Goal: Task Accomplishment & Management: Complete application form

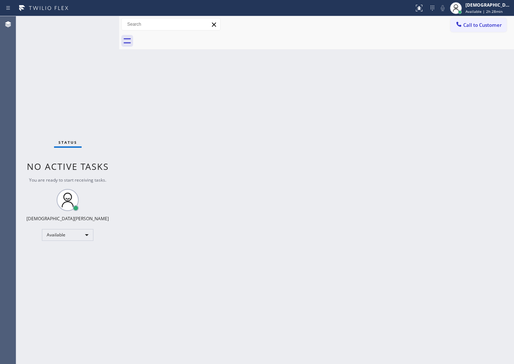
click at [376, 124] on div "Back to Dashboard Change Sender ID Customers Technicians Select a contact Outbo…" at bounding box center [316, 190] width 395 height 348
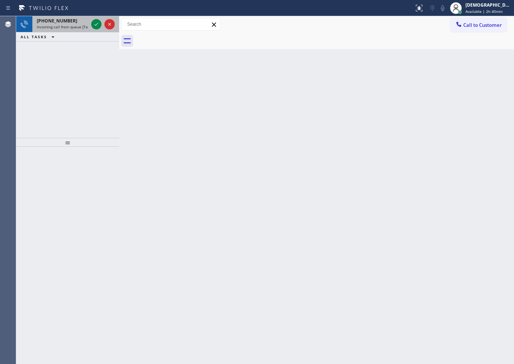
click at [91, 21] on div at bounding box center [103, 24] width 26 height 16
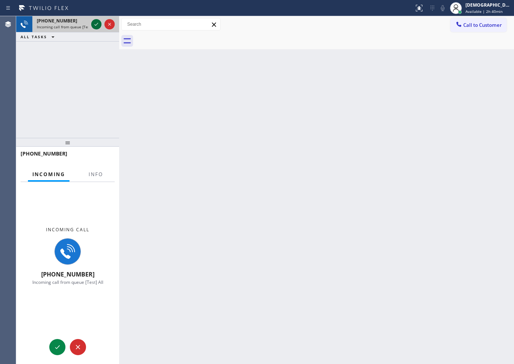
click at [93, 25] on div at bounding box center [103, 24] width 26 height 16
click at [93, 25] on icon at bounding box center [96, 24] width 9 height 9
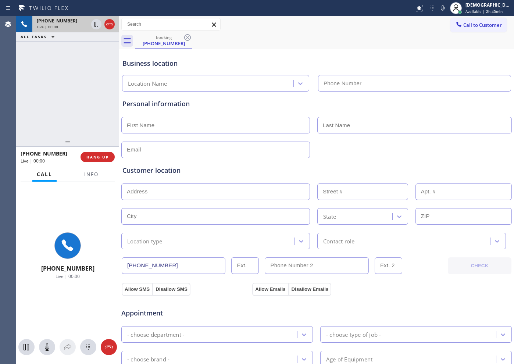
type input "[PHONE_NUMBER]"
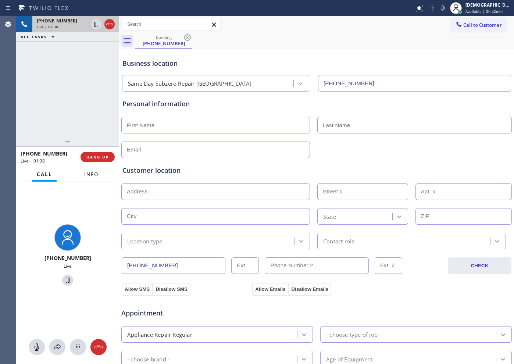
click at [85, 173] on span "Info" at bounding box center [91, 174] width 14 height 7
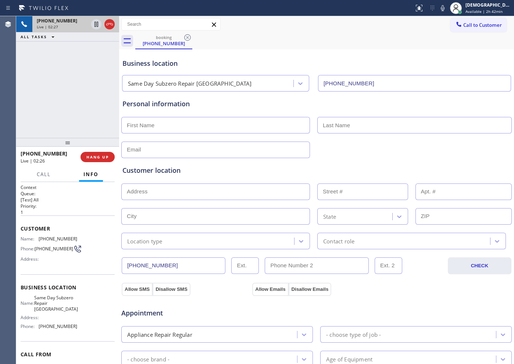
scroll to position [37, 0]
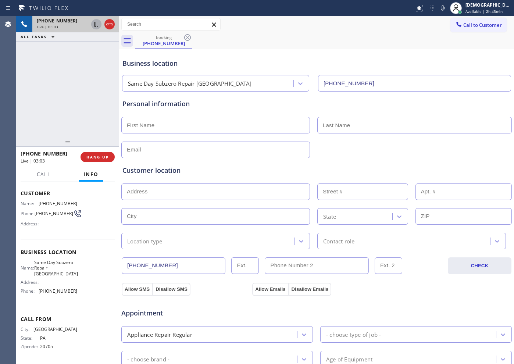
click at [97, 24] on icon at bounding box center [96, 24] width 4 height 5
drag, startPoint x: 182, startPoint y: 265, endPoint x: 124, endPoint y: 263, distance: 58.5
click at [124, 263] on input "[PHONE_NUMBER]" at bounding box center [174, 265] width 104 height 17
click at [97, 26] on icon at bounding box center [96, 24] width 5 height 5
click at [88, 21] on div "[PHONE_NUMBER]" at bounding box center [62, 21] width 51 height 6
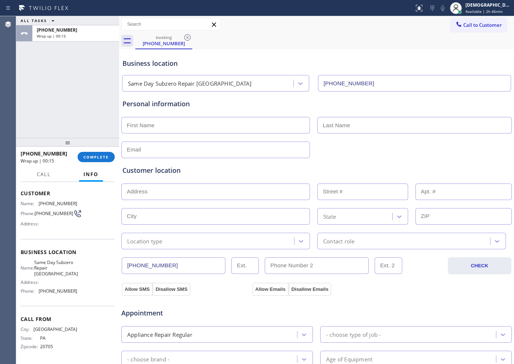
click at [209, 129] on input "text" at bounding box center [215, 125] width 189 height 17
type input "[PERSON_NAME]"
click at [368, 121] on input "text" at bounding box center [414, 125] width 194 height 17
type input "[PERSON_NAME]"
click at [243, 148] on input "text" at bounding box center [215, 150] width 189 height 17
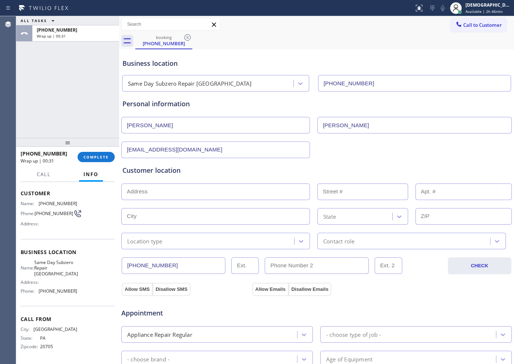
type input "[EMAIL_ADDRESS][DOMAIN_NAME]"
click at [155, 192] on input "text" at bounding box center [215, 191] width 189 height 17
paste input "[STREET_ADDRESS]"
type input "2876 Dell Ln"
type input "2876"
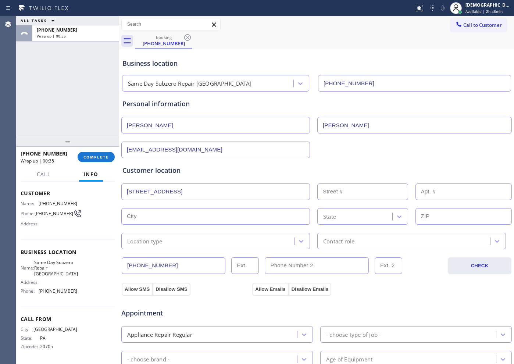
type input "[GEOGRAPHIC_DATA]"
type input "17603"
click at [174, 241] on div "Location type" at bounding box center [209, 241] width 171 height 13
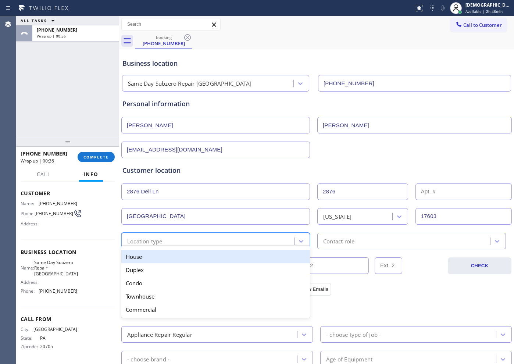
drag, startPoint x: 163, startPoint y: 257, endPoint x: 247, endPoint y: 249, distance: 84.5
click at [165, 257] on div "House" at bounding box center [215, 256] width 189 height 13
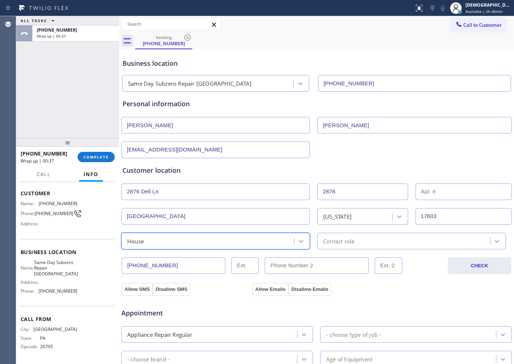
click at [317, 245] on div "Contact role" at bounding box center [411, 241] width 189 height 17
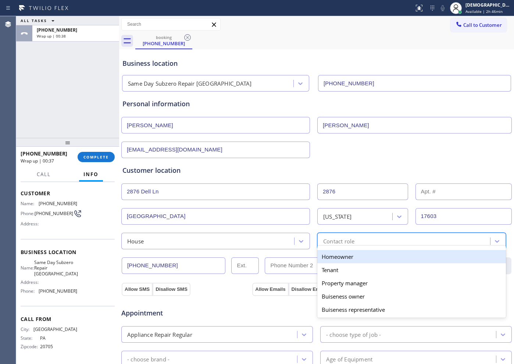
drag, startPoint x: 315, startPoint y: 254, endPoint x: 346, endPoint y: 253, distance: 30.5
click at [317, 254] on div "Homeowner" at bounding box center [411, 256] width 189 height 13
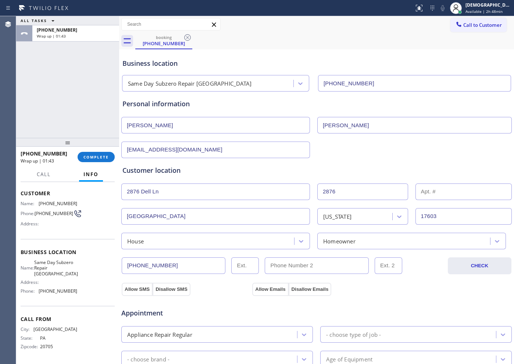
click at [21, 85] on div "ALL TASKS ALL TASKS ACTIVE TASKS TASKS IN WRAP UP [PHONE_NUMBER] Wrap up | 01:43" at bounding box center [67, 77] width 103 height 122
click at [31, 109] on div "ALL TASKS ALL TASKS ACTIVE TASKS TASKS IN WRAP UP [PHONE_NUMBER] Wrap up | 02:04" at bounding box center [67, 77] width 103 height 122
click at [140, 286] on button "Allow SMS" at bounding box center [137, 289] width 31 height 13
click at [259, 293] on div "Appointment Appliance Repair Regular - choose type of job - - choose brand - Ag…" at bounding box center [316, 365] width 391 height 144
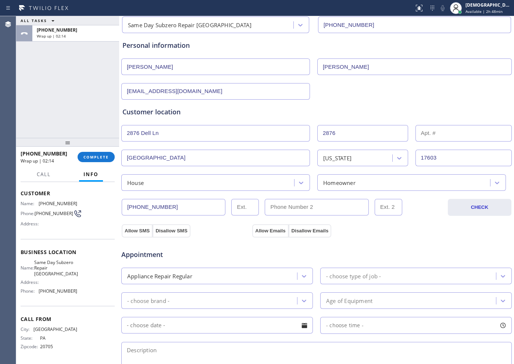
scroll to position [92, 0]
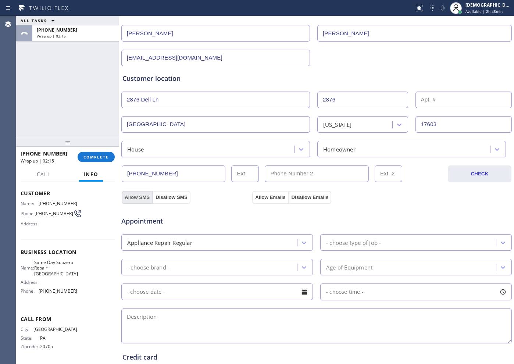
click at [137, 196] on button "Allow SMS" at bounding box center [137, 197] width 31 height 13
click at [257, 199] on button "Allow Emails" at bounding box center [270, 197] width 36 height 13
click at [143, 197] on button "Allow SMS" at bounding box center [137, 197] width 31 height 13
click at [270, 196] on button "Allow Emails" at bounding box center [270, 197] width 36 height 13
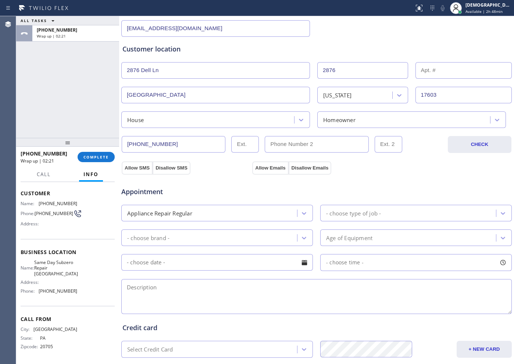
scroll to position [206, 0]
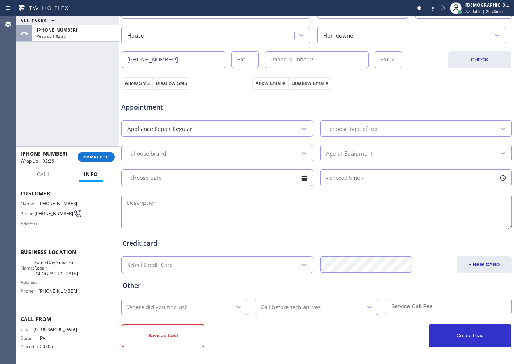
click at [362, 129] on div "- choose type of job -" at bounding box center [353, 128] width 55 height 8
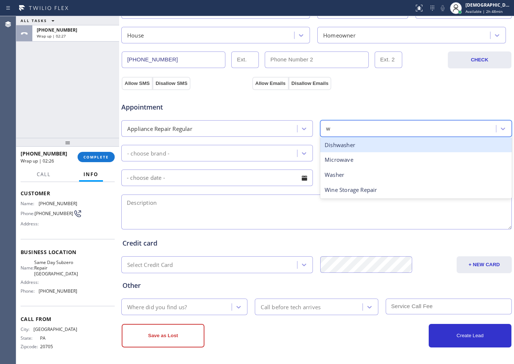
type input "wa"
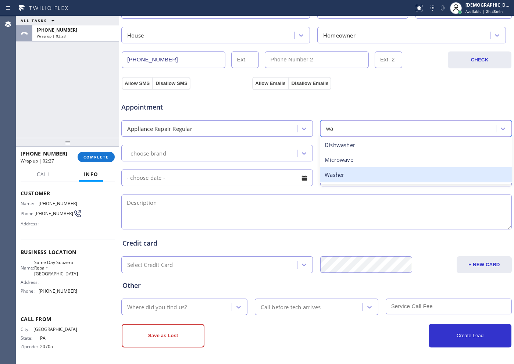
click at [340, 181] on div "Washer" at bounding box center [416, 174] width 192 height 15
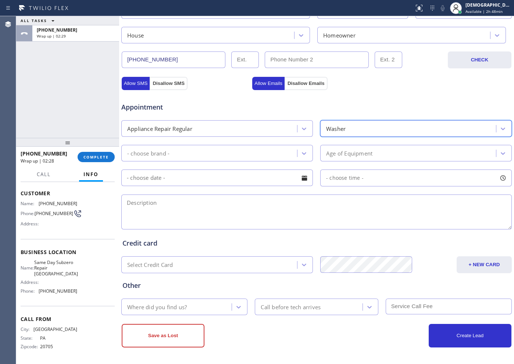
click at [215, 160] on div "- choose brand -" at bounding box center [217, 153] width 192 height 17
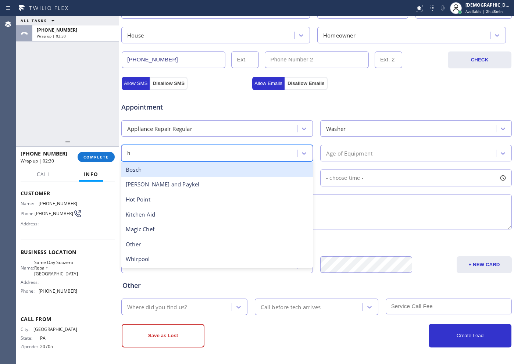
type input "ho"
click at [196, 171] on div "Hot Point" at bounding box center [217, 169] width 192 height 15
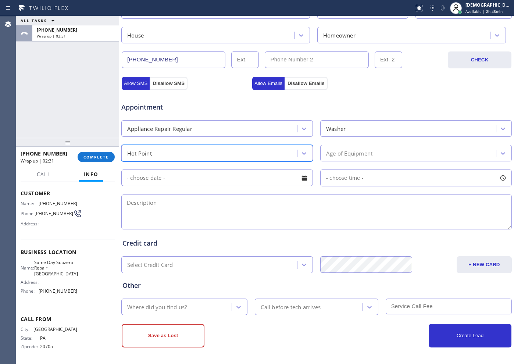
click at [379, 150] on div "Age of Equipment" at bounding box center [408, 153] width 173 height 13
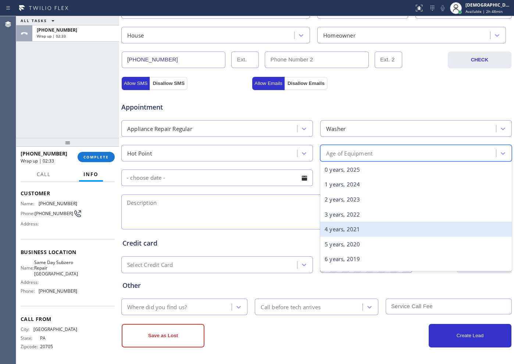
click at [332, 232] on div "4 years, 2021" at bounding box center [416, 229] width 192 height 15
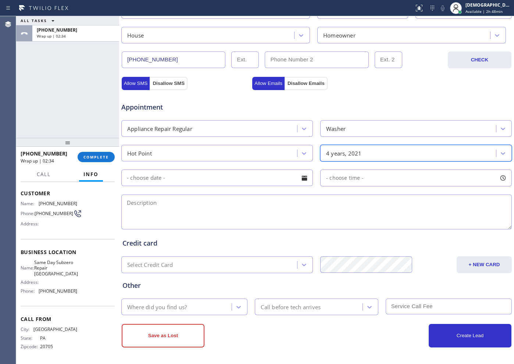
click at [196, 178] on input "text" at bounding box center [217, 177] width 192 height 17
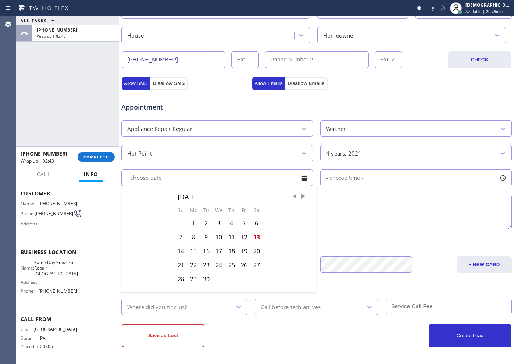
click at [379, 214] on textarea at bounding box center [316, 211] width 390 height 35
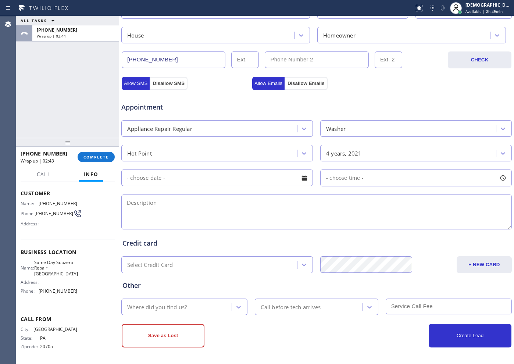
paste textarea "Hotpoint /Washer / it throws the water away / 4 years / SBS"
click at [359, 197] on textarea "Hotpoint /Washer / it throws the water away / 4 years / SBS / House HO" at bounding box center [316, 211] width 390 height 35
paste textarea "[STREET_ADDRESS]"
click at [426, 197] on textarea "Hotpoint /Washer / it throws the water away / 4 years / SBS / House HO / [STREE…" at bounding box center [316, 211] width 390 height 35
click at [61, 282] on div "Address:" at bounding box center [49, 282] width 57 height 6
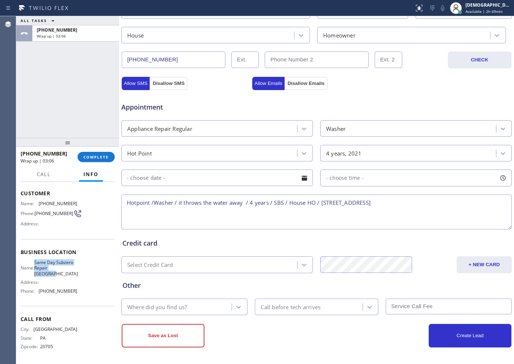
drag, startPoint x: 65, startPoint y: 272, endPoint x: 38, endPoint y: 266, distance: 27.8
click at [38, 266] on div "Name: Same Day Subzero Repair [GEOGRAPHIC_DATA]" at bounding box center [49, 268] width 57 height 17
copy div "Same Day Subzero Repair [GEOGRAPHIC_DATA]"
click at [430, 201] on textarea "Hotpoint /Washer / it throws the water away / 4 years / SBS / House HO / [STREE…" at bounding box center [316, 211] width 390 height 35
paste textarea "Same Day Subzero Repair [GEOGRAPHIC_DATA]"
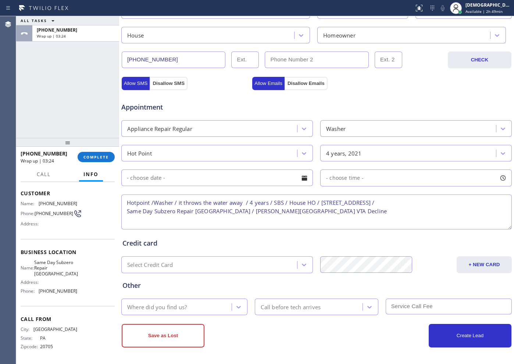
type textarea "Hotpoint /Washer / it throws the water away / 4 years / SBS / House HO / [STREE…"
click at [207, 309] on div "Where did you find us?" at bounding box center [178, 306] width 108 height 13
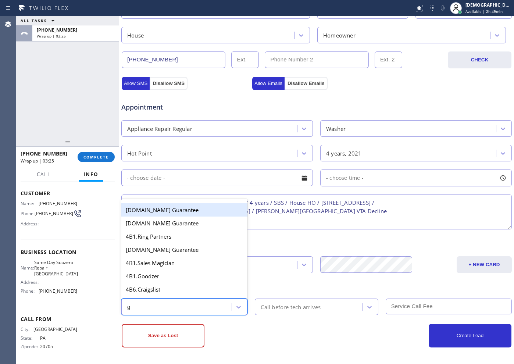
type input "go"
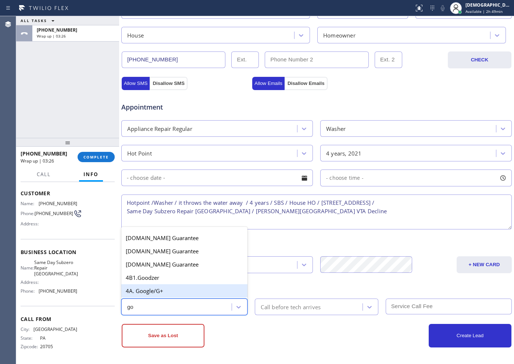
click at [165, 292] on div "4A. Google/G+" at bounding box center [184, 290] width 126 height 13
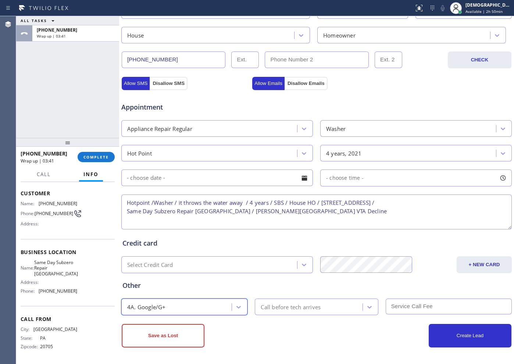
click at [288, 307] on div "Call before tech arrives" at bounding box center [291, 307] width 60 height 8
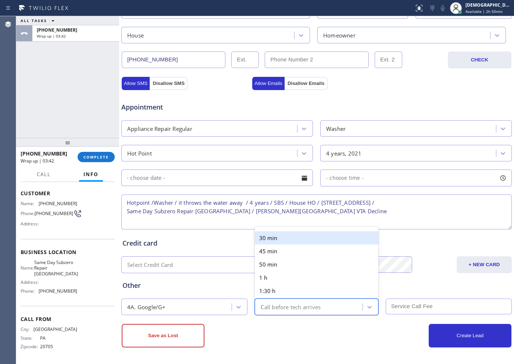
type input "30"
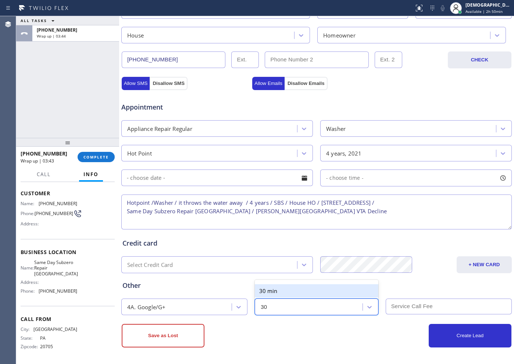
click at [281, 292] on div "30 min" at bounding box center [316, 290] width 123 height 13
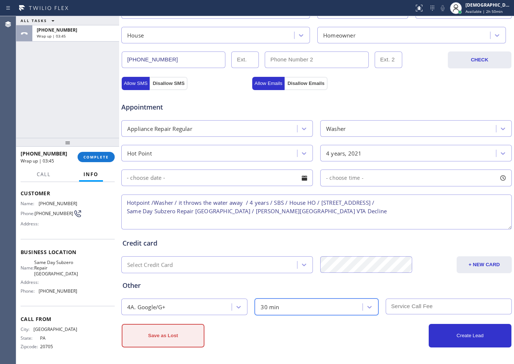
click at [199, 333] on button "Save as Lost" at bounding box center [163, 336] width 83 height 24
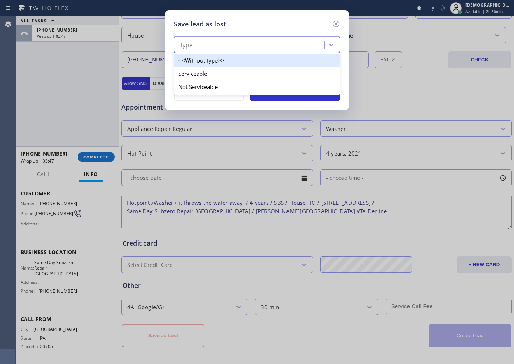
click at [203, 40] on div "Type" at bounding box center [250, 45] width 148 height 13
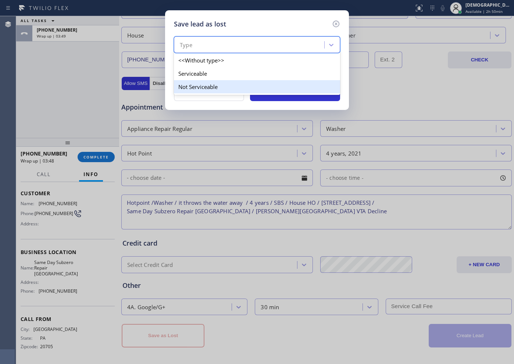
click at [185, 87] on div "Not Serviceable" at bounding box center [257, 86] width 166 height 13
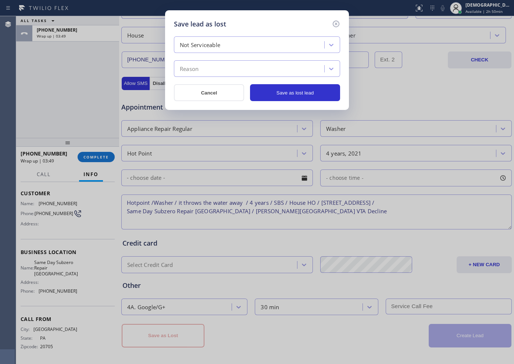
click at [194, 67] on div "Reason" at bounding box center [189, 69] width 19 height 8
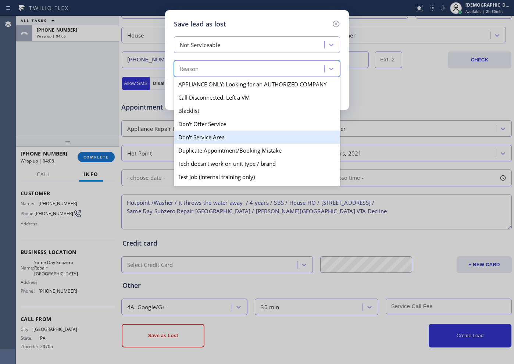
click at [230, 139] on div "Don't Service Area" at bounding box center [257, 136] width 166 height 13
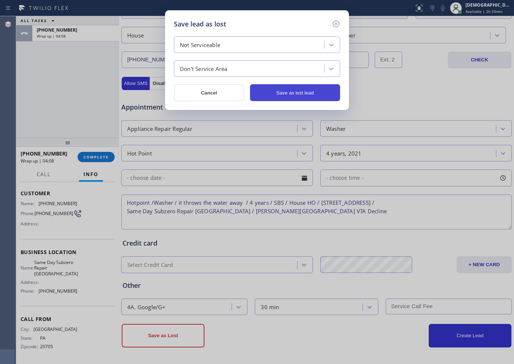
click at [291, 94] on button "Save as lost lead" at bounding box center [295, 92] width 90 height 17
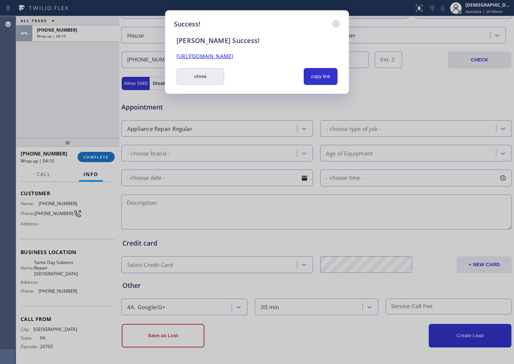
click at [202, 79] on button "close" at bounding box center [200, 76] width 48 height 17
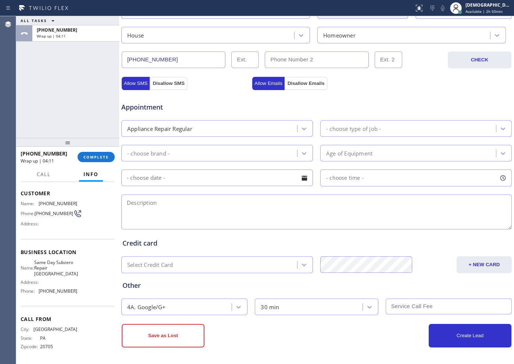
click at [104, 150] on div "[PHONE_NUMBER] Wrap up | 04:11 COMPLETE" at bounding box center [68, 156] width 94 height 19
click at [101, 156] on span "COMPLETE" at bounding box center [95, 156] width 25 height 5
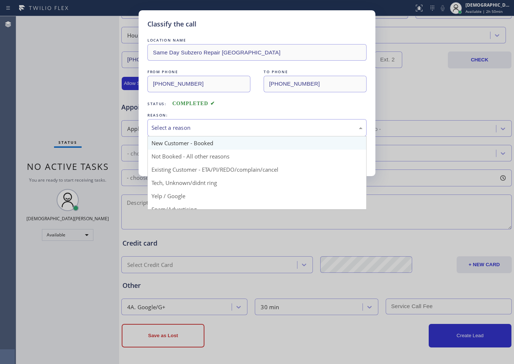
drag, startPoint x: 255, startPoint y: 128, endPoint x: 240, endPoint y: 138, distance: 17.4
click at [254, 129] on div "Select a reason" at bounding box center [256, 128] width 211 height 8
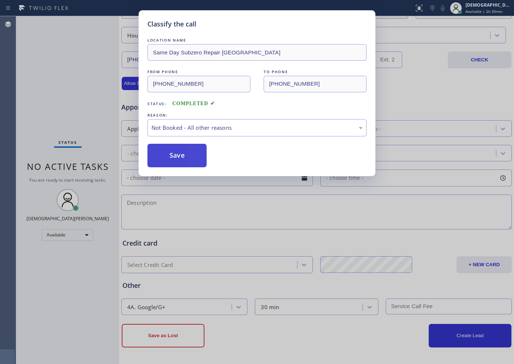
click at [182, 156] on button "Save" at bounding box center [176, 156] width 59 height 24
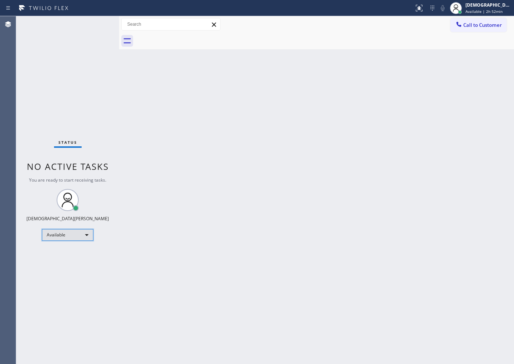
click at [76, 237] on div "Available" at bounding box center [67, 235] width 51 height 12
click at [75, 271] on li "Break" at bounding box center [67, 272] width 50 height 9
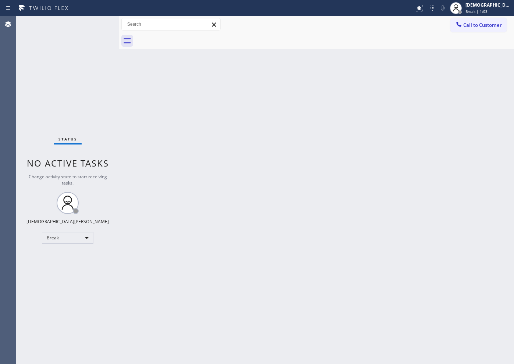
click at [30, 89] on div "Status No active tasks Change activity state to start receiving tasks. Christia…" at bounding box center [67, 190] width 103 height 348
